Goal: Task Accomplishment & Management: Use online tool/utility

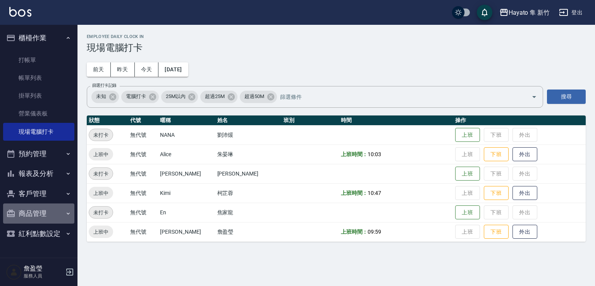
click at [37, 217] on button "商品管理" at bounding box center [38, 213] width 71 height 20
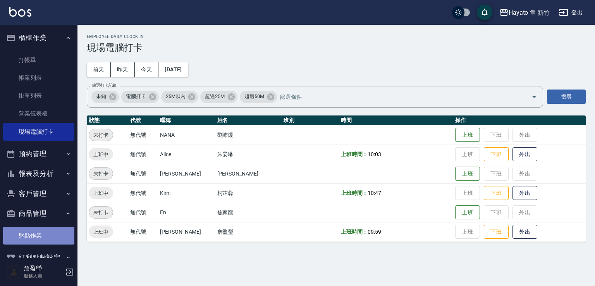
click at [40, 239] on link "盤點作業" at bounding box center [38, 236] width 71 height 18
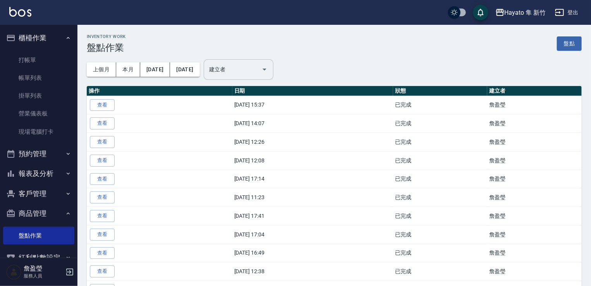
click at [258, 72] on input "建立者" at bounding box center [232, 70] width 51 height 14
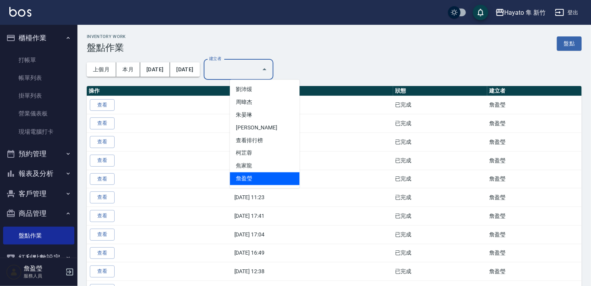
click at [247, 176] on li "詹盈瑩" at bounding box center [265, 178] width 70 height 13
type input "詹盈瑩"
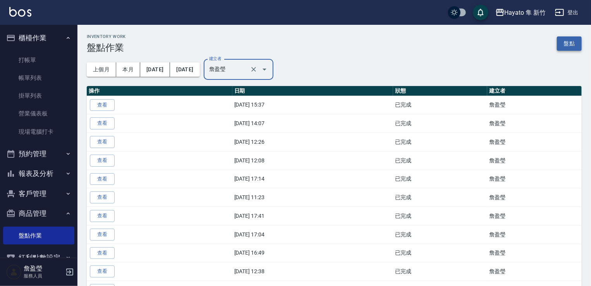
click at [562, 47] on link "盤點" at bounding box center [569, 43] width 25 height 14
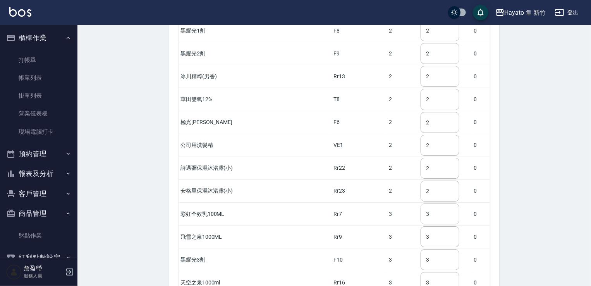
scroll to position [1288, 0]
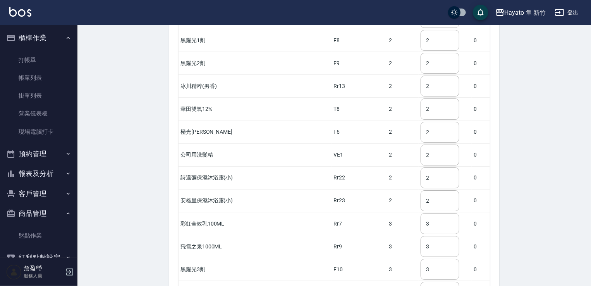
click at [397, 143] on tr "公司用洗髮精 VE1 2 2 ​ 0" at bounding box center [335, 154] width 312 height 23
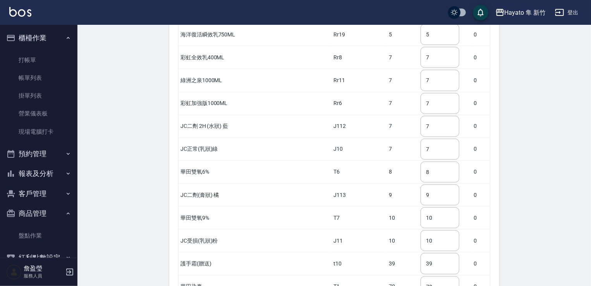
scroll to position [1714, 0]
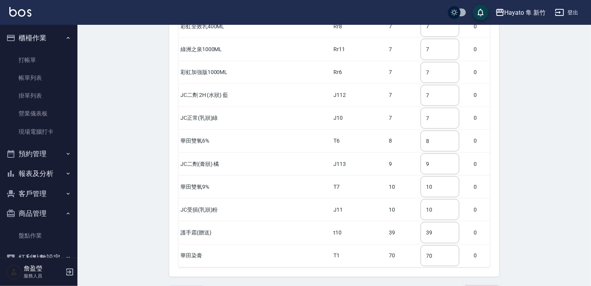
type input "14"
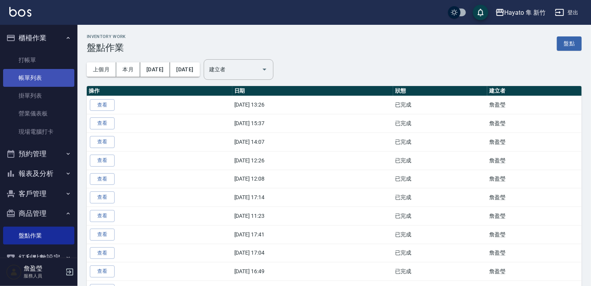
click at [41, 77] on link "帳單列表" at bounding box center [38, 78] width 71 height 18
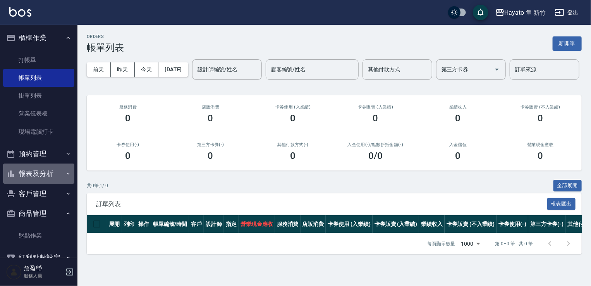
click at [45, 177] on button "報表及分析" at bounding box center [38, 174] width 71 height 20
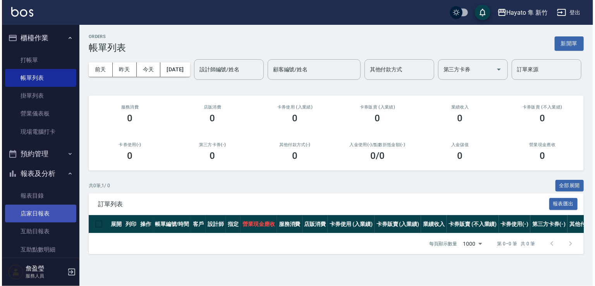
scroll to position [155, 0]
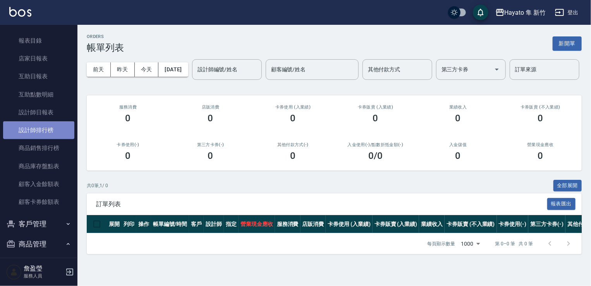
click at [45, 126] on link "設計師排行榜" at bounding box center [38, 130] width 71 height 18
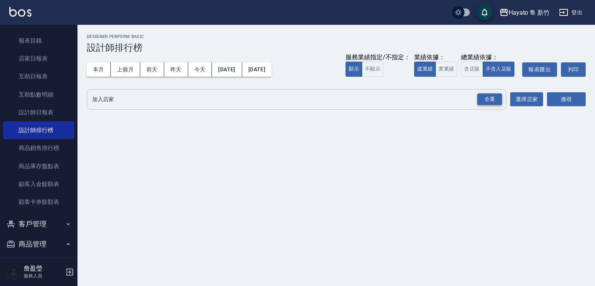
click at [479, 95] on div "全選" at bounding box center [489, 99] width 25 height 12
click at [565, 104] on button "搜尋" at bounding box center [566, 100] width 39 height 14
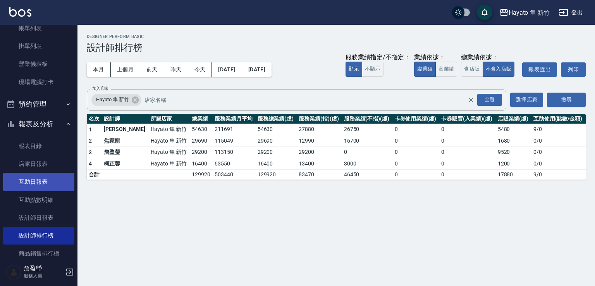
scroll to position [166, 0]
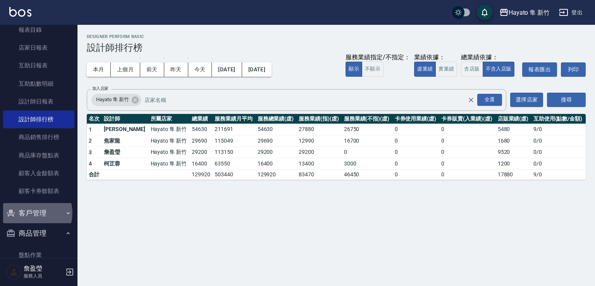
click at [31, 213] on button "客戶管理" at bounding box center [38, 213] width 71 height 20
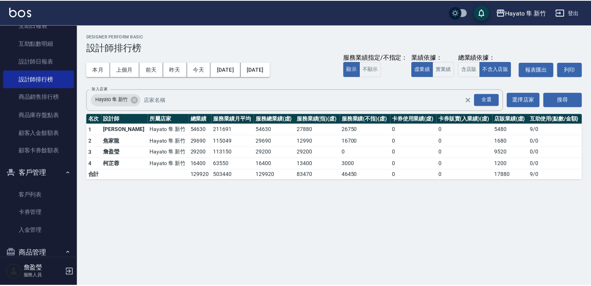
scroll to position [265, 0]
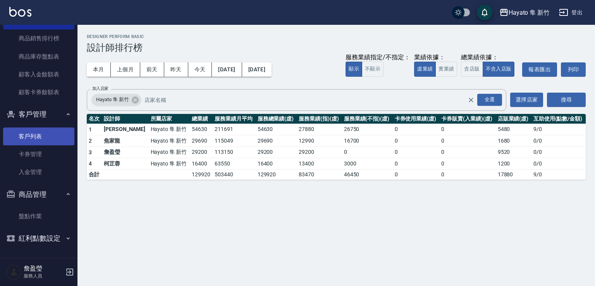
click at [23, 142] on link "客戶列表" at bounding box center [38, 136] width 71 height 18
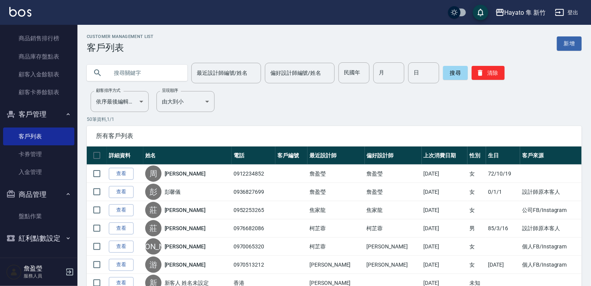
click at [141, 69] on input "text" at bounding box center [145, 72] width 73 height 21
type input "[PERSON_NAME]"
click at [459, 72] on button "搜尋" at bounding box center [455, 73] width 25 height 14
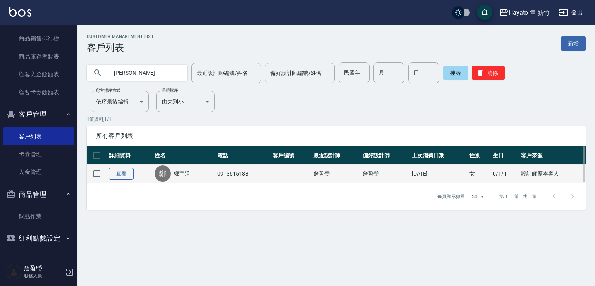
click at [124, 177] on link "查看" at bounding box center [121, 174] width 25 height 12
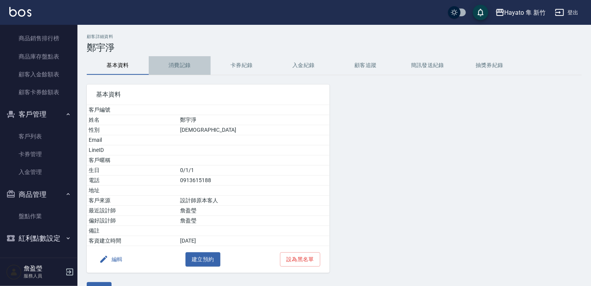
click at [177, 70] on button "消費記錄" at bounding box center [180, 65] width 62 height 19
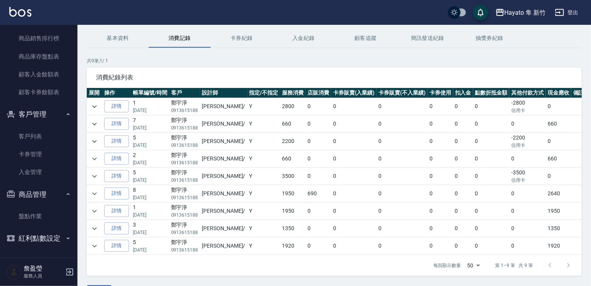
scroll to position [39, 0]
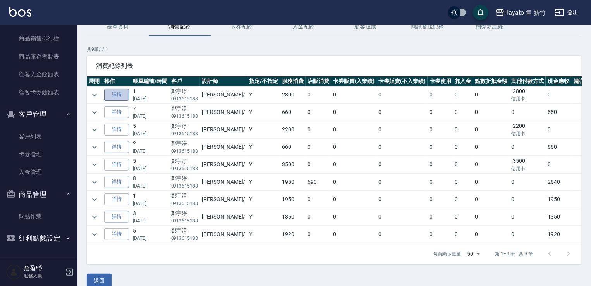
click at [123, 93] on link "詳情" at bounding box center [116, 95] width 25 height 12
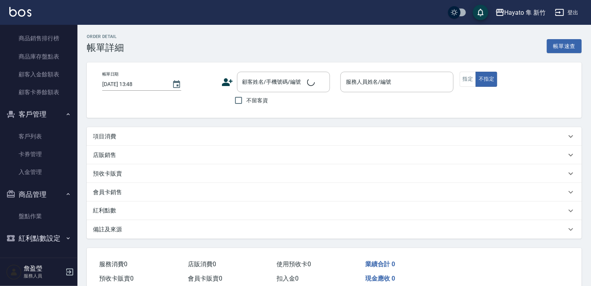
type input "[DATE] 15:38"
type input "[PERSON_NAME](無代號)"
type input "設計師原本客人"
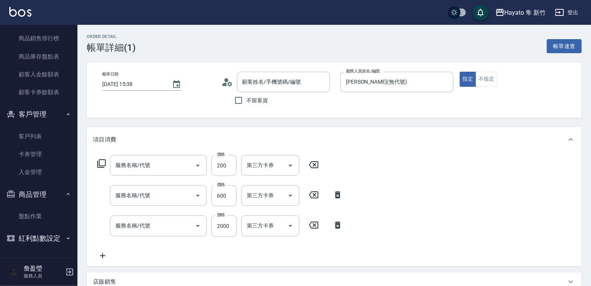
type input "鄭宇淨/0913615188/"
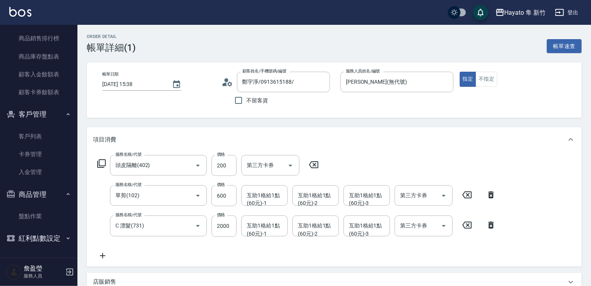
type input "頭皮隔離(402)"
type input "單剪(102)"
type input "C 漂髮(731)"
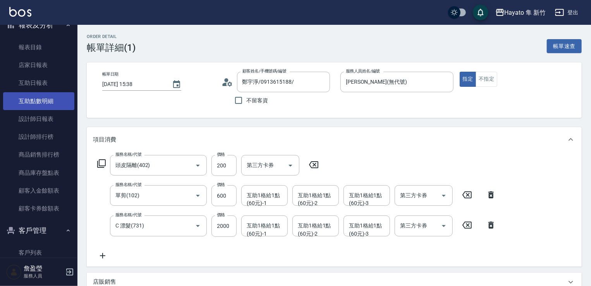
scroll to position [265, 0]
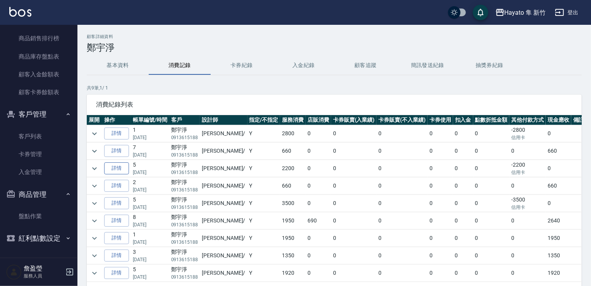
click at [117, 169] on link "詳情" at bounding box center [116, 168] width 25 height 12
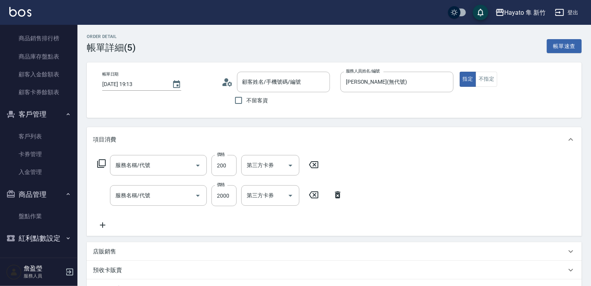
type input "[DATE] 19:13"
type input "[PERSON_NAME](無代號)"
type input "設計師原本客人"
type input "頭皮隔離(402)"
type input "C 漂髮(731)"
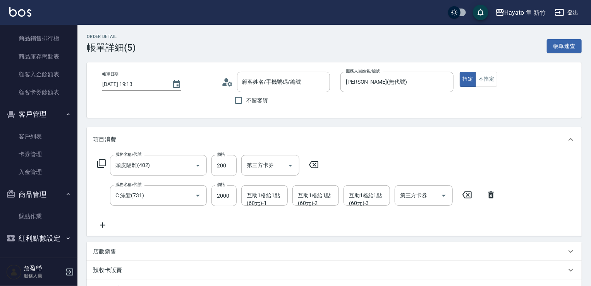
type input "鄭宇淨/0913615188/"
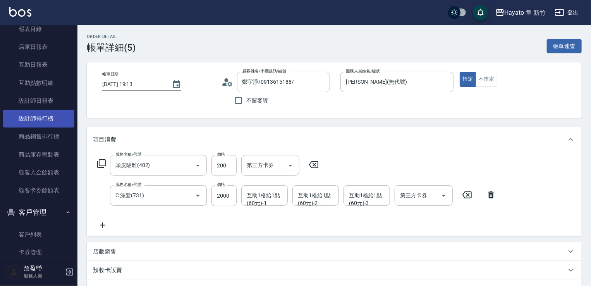
scroll to position [265, 0]
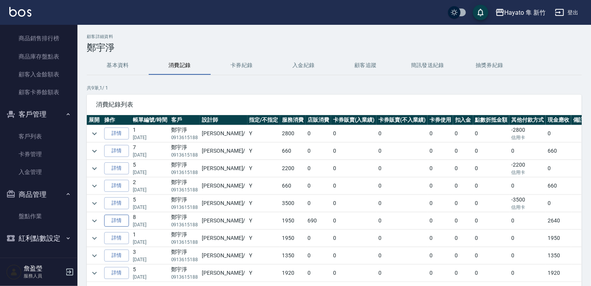
click at [119, 219] on link "詳情" at bounding box center [116, 221] width 25 height 12
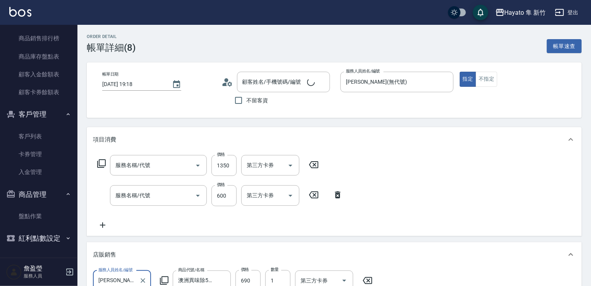
type input "[DATE] 19:18"
type input "[PERSON_NAME](無代號)"
type input "C 染髮(701)"
type input "單剪(102)"
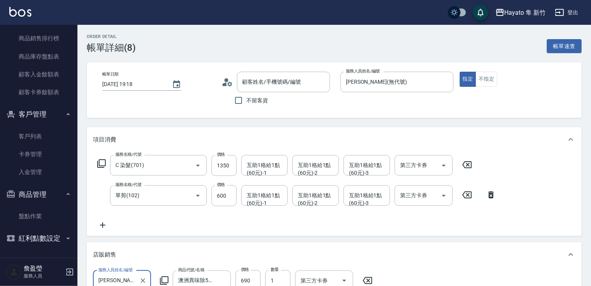
type input "鄭宇淨/0913615188/"
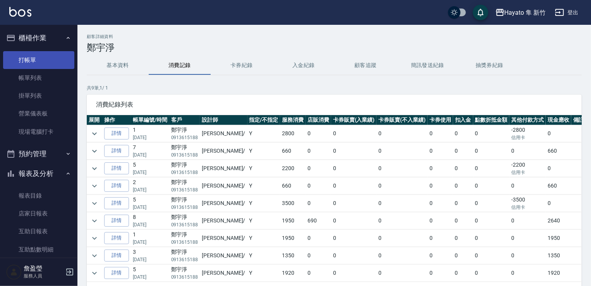
click at [48, 61] on link "打帳單" at bounding box center [38, 60] width 71 height 18
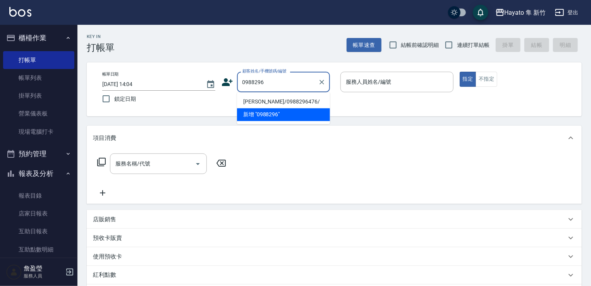
click at [259, 106] on li "[PERSON_NAME]/0988296476/" at bounding box center [283, 101] width 93 height 13
type input "[PERSON_NAME]/0988296476/"
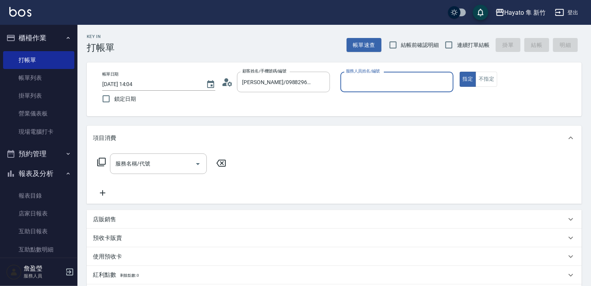
type input "[PERSON_NAME](無代號)"
click at [185, 174] on div "服務名稱/代號 服務名稱/代號" at bounding box center [162, 175] width 138 height 44
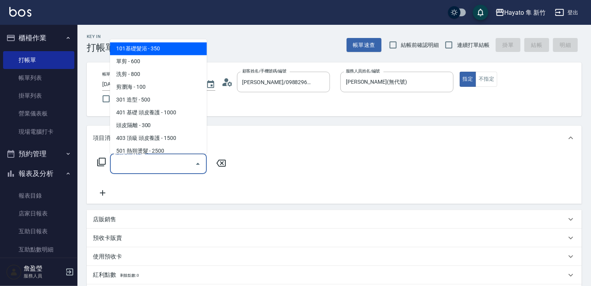
click at [180, 163] on input "服務名稱/代號" at bounding box center [153, 164] width 78 height 14
click at [153, 52] on span "101基礎髮浴 - 350" at bounding box center [158, 48] width 97 height 13
type input "101基礎髮浴 (101)"
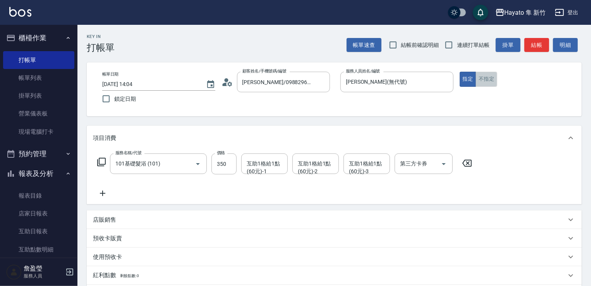
click at [491, 78] on button "不指定" at bounding box center [487, 79] width 22 height 15
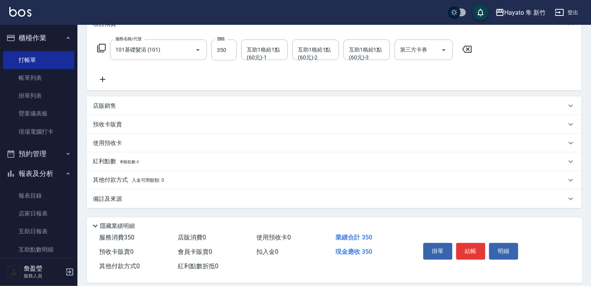
scroll to position [123, 0]
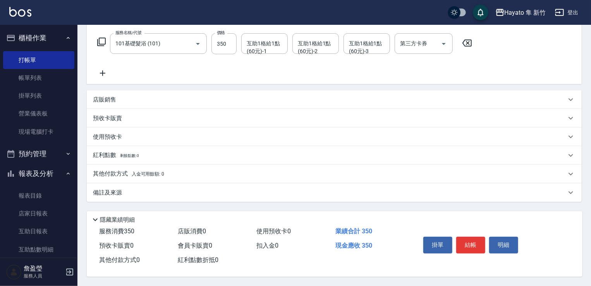
click at [161, 189] on div "備註及來源" at bounding box center [330, 193] width 474 height 8
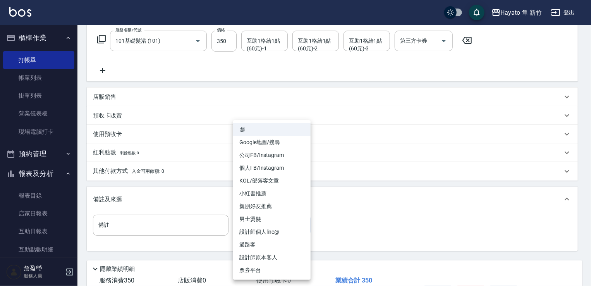
click at [259, 216] on body "Hayato 隼 新竹 登出 櫃檯作業 打帳單 帳單列表 掛單列表 營業儀表板 現場電腦打卡 預約管理 預約管理 報表及分析 報表目錄 店家日報表 互助日報表…" at bounding box center [295, 106] width 591 height 458
click at [254, 254] on li "設計師原本客人" at bounding box center [272, 257] width 78 height 13
type input "設計師原本客人"
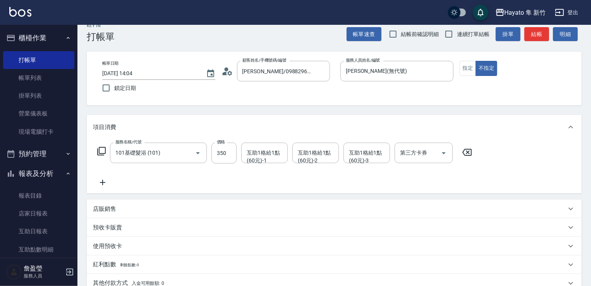
scroll to position [7, 0]
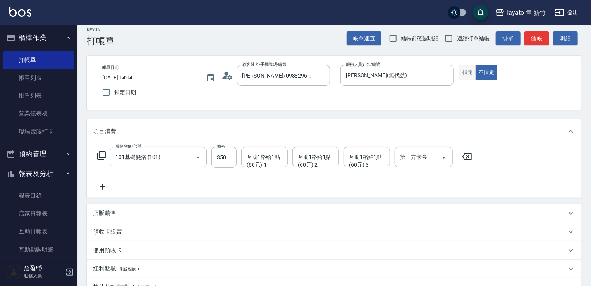
click at [470, 76] on button "指定" at bounding box center [468, 72] width 17 height 15
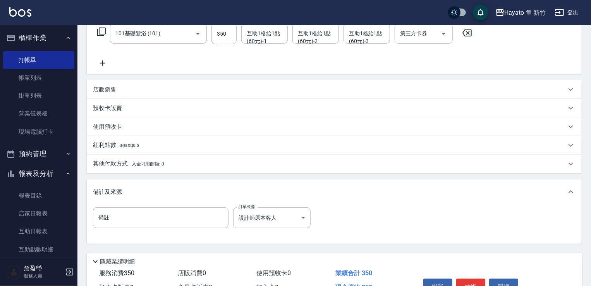
scroll to position [162, 0]
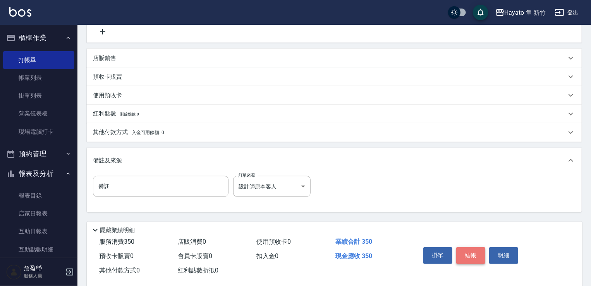
click at [473, 255] on button "結帳" at bounding box center [471, 255] width 29 height 16
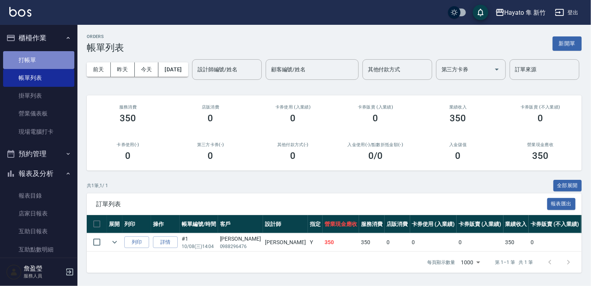
click at [54, 63] on link "打帳單" at bounding box center [38, 60] width 71 height 18
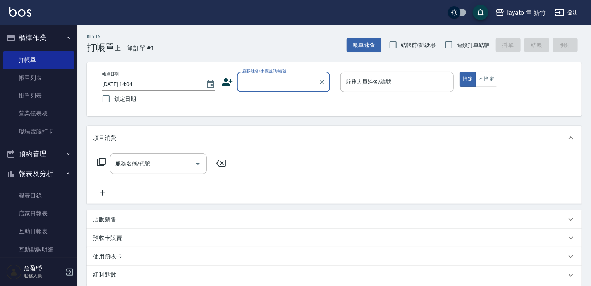
click at [265, 78] on input "顧客姓名/手機號碼/編號" at bounding box center [278, 82] width 74 height 14
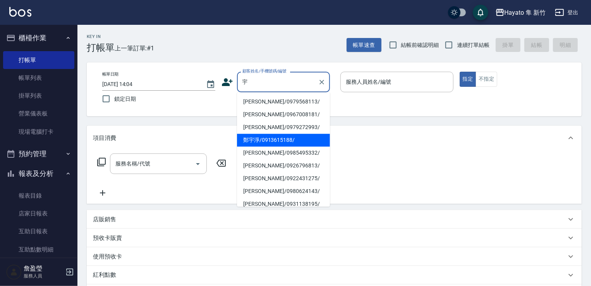
click at [277, 138] on li "鄭宇淨/0913615188/" at bounding box center [283, 140] width 93 height 13
type input "鄭宇淨/0913615188/"
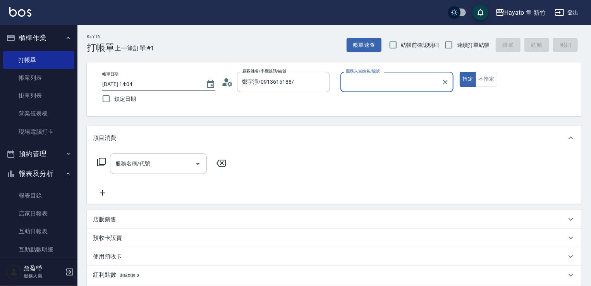
type input "[PERSON_NAME](無代號)"
